Goal: Transaction & Acquisition: Purchase product/service

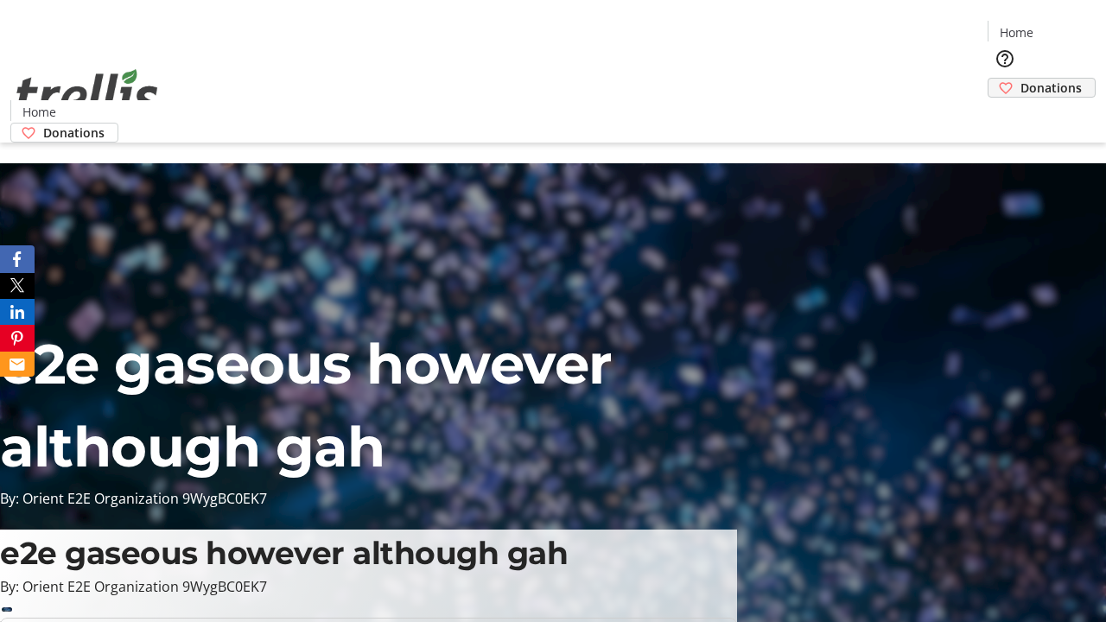
click at [1020, 79] on span "Donations" at bounding box center [1050, 88] width 61 height 18
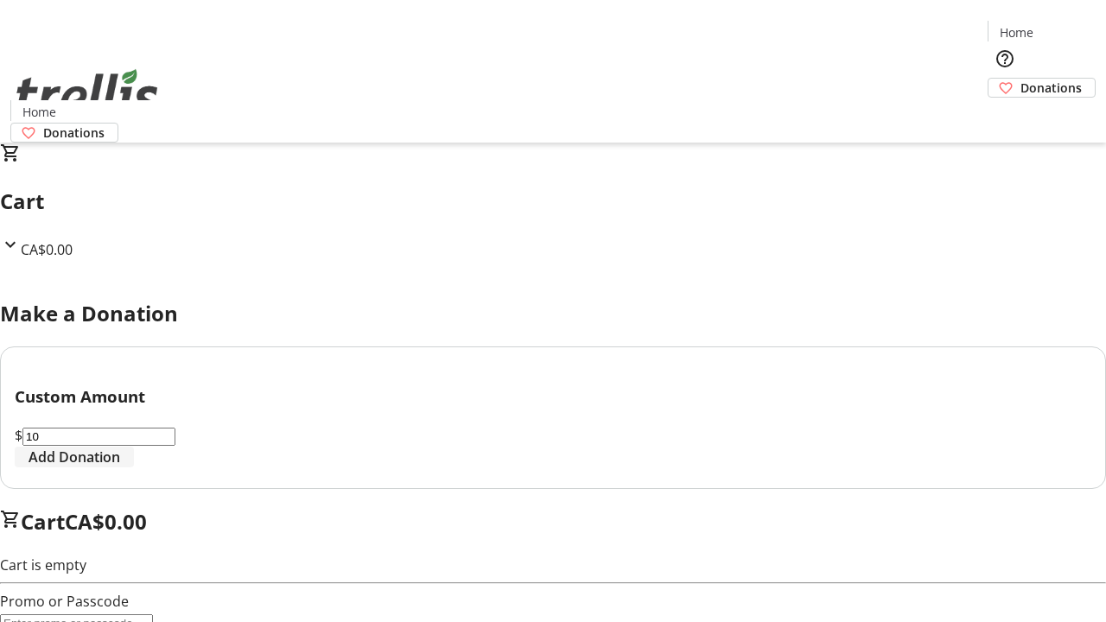
click at [120, 467] on span "Add Donation" at bounding box center [75, 457] width 92 height 21
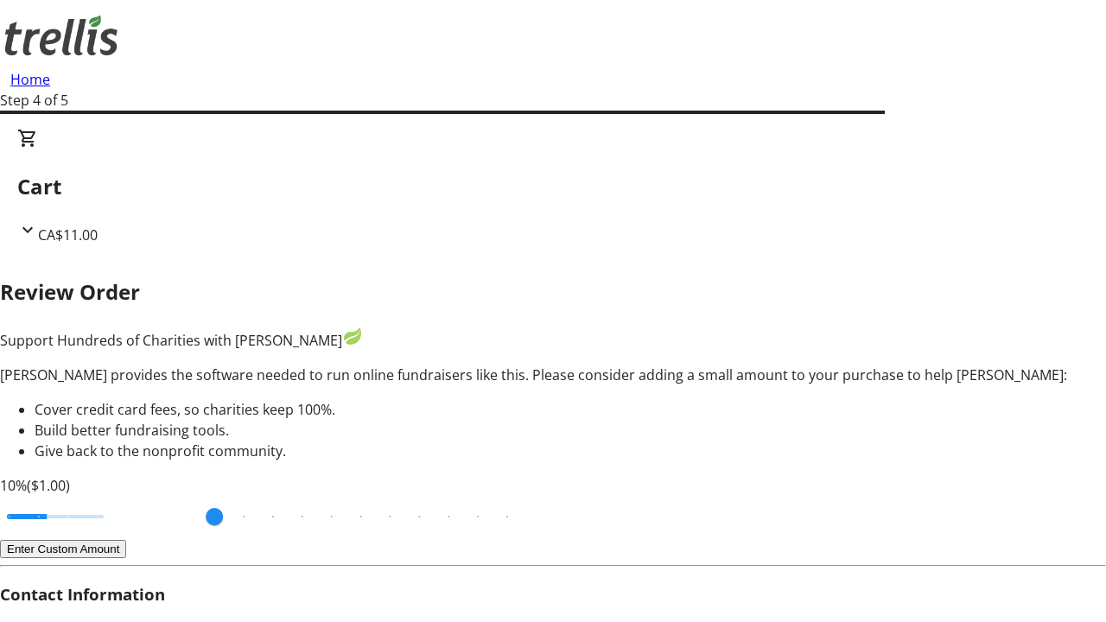
type input "20"
click at [122, 498] on input "Cover fees percentage" at bounding box center [55, 517] width 133 height 38
